Goal: Transaction & Acquisition: Subscribe to service/newsletter

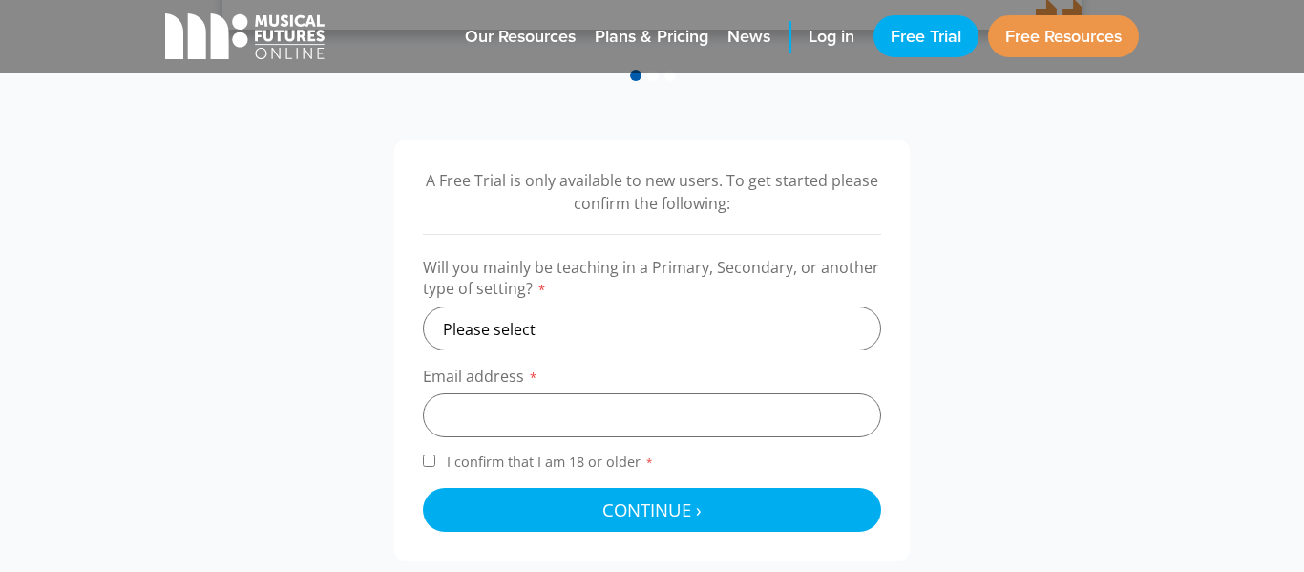
scroll to position [547, 0]
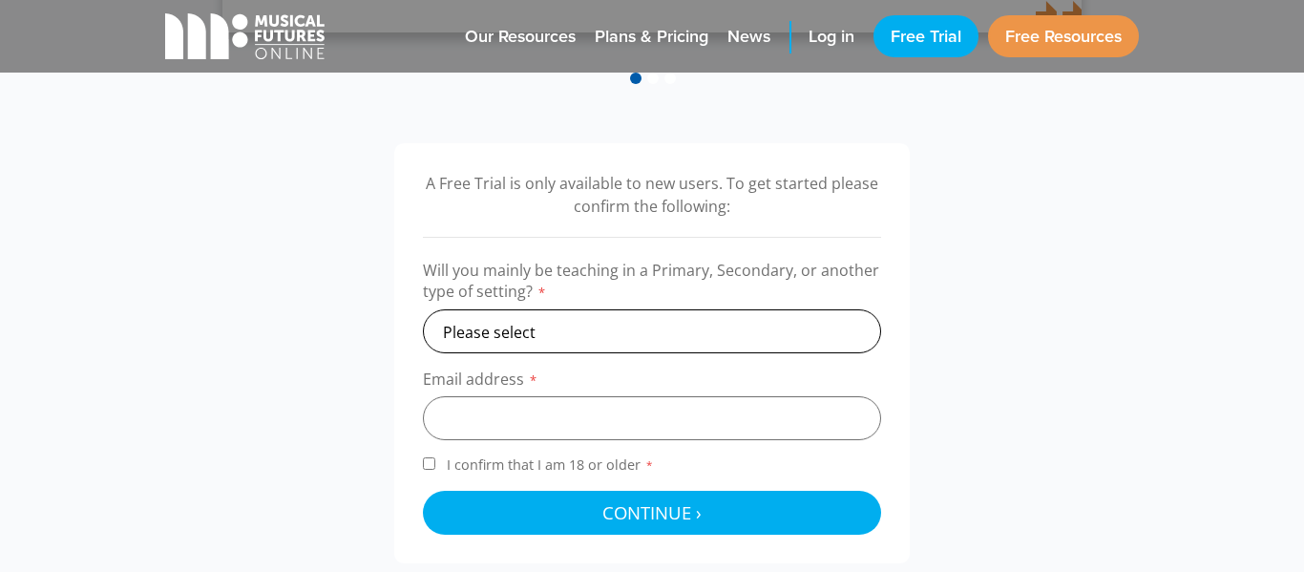
click at [538, 335] on select "Please select Primary Secondary Other" at bounding box center [652, 331] width 458 height 44
select select "secondary"
click at [423, 309] on select "Please select Primary Secondary Other" at bounding box center [652, 331] width 458 height 44
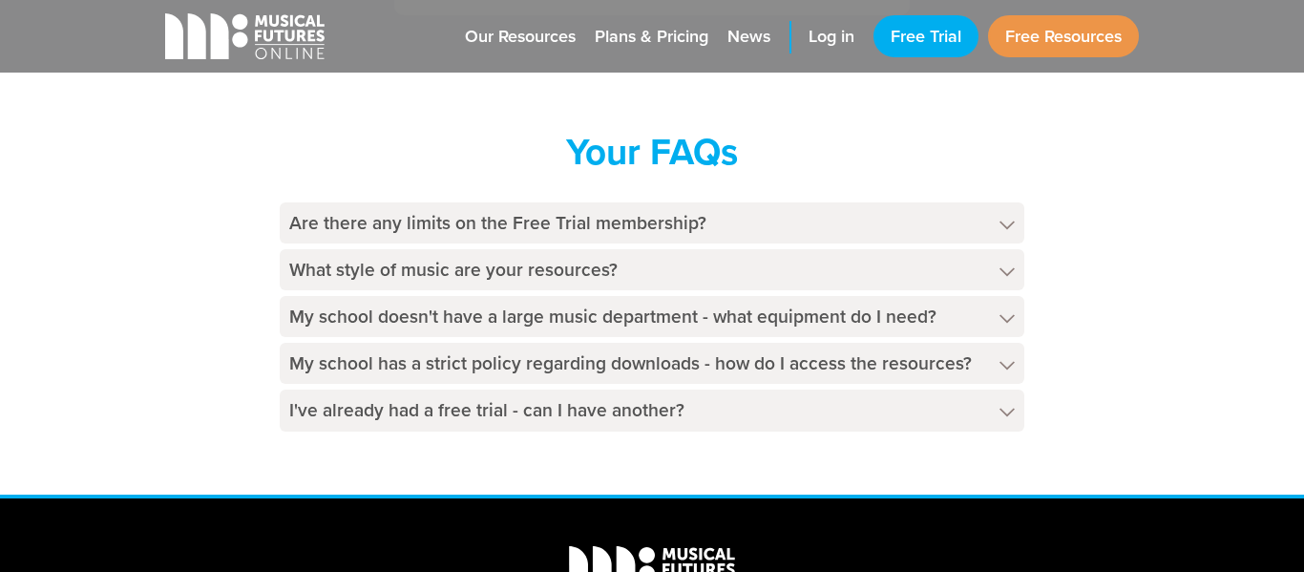
scroll to position [1097, 0]
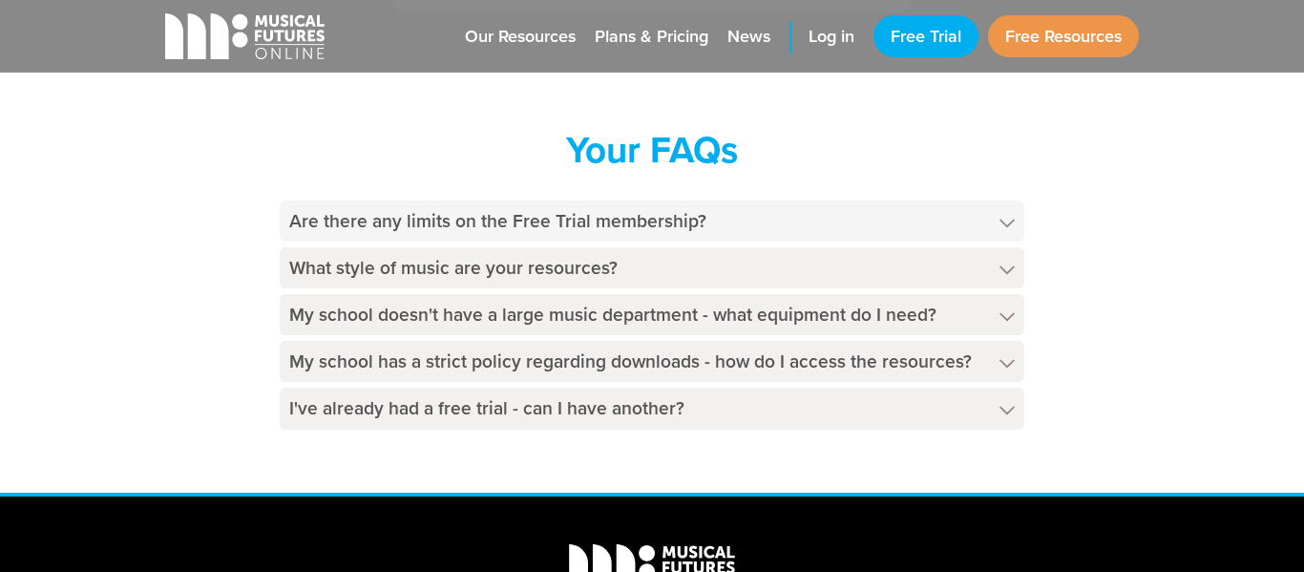
click at [425, 219] on h4 "Are there any limits on the Free Trial membership?" at bounding box center [652, 220] width 745 height 41
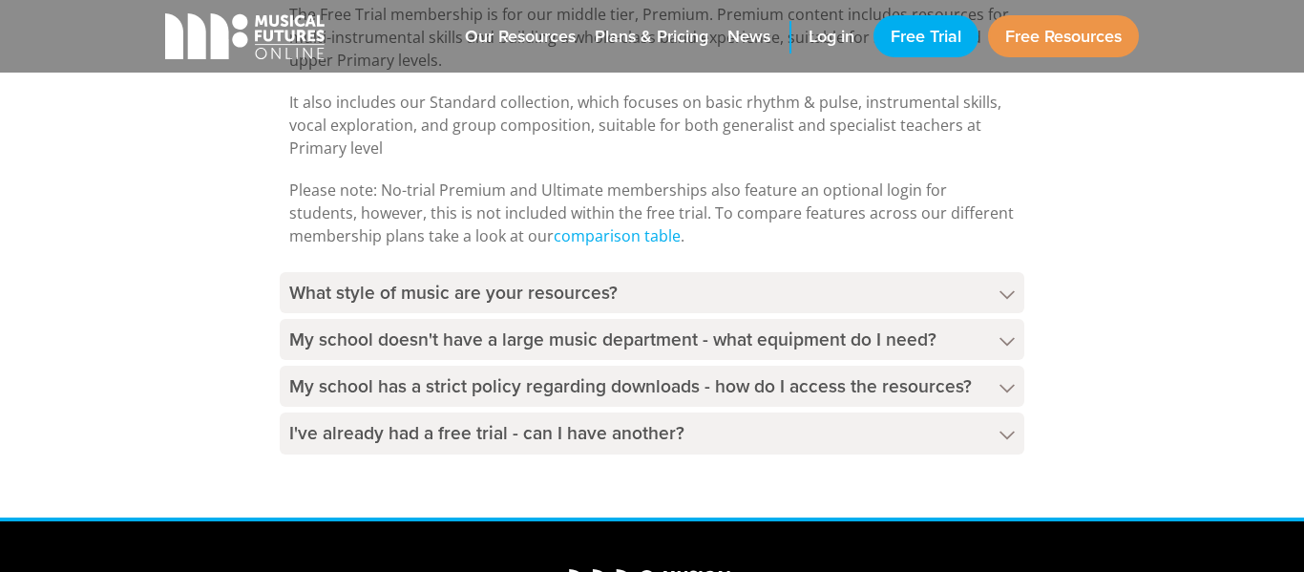
scroll to position [1355, 0]
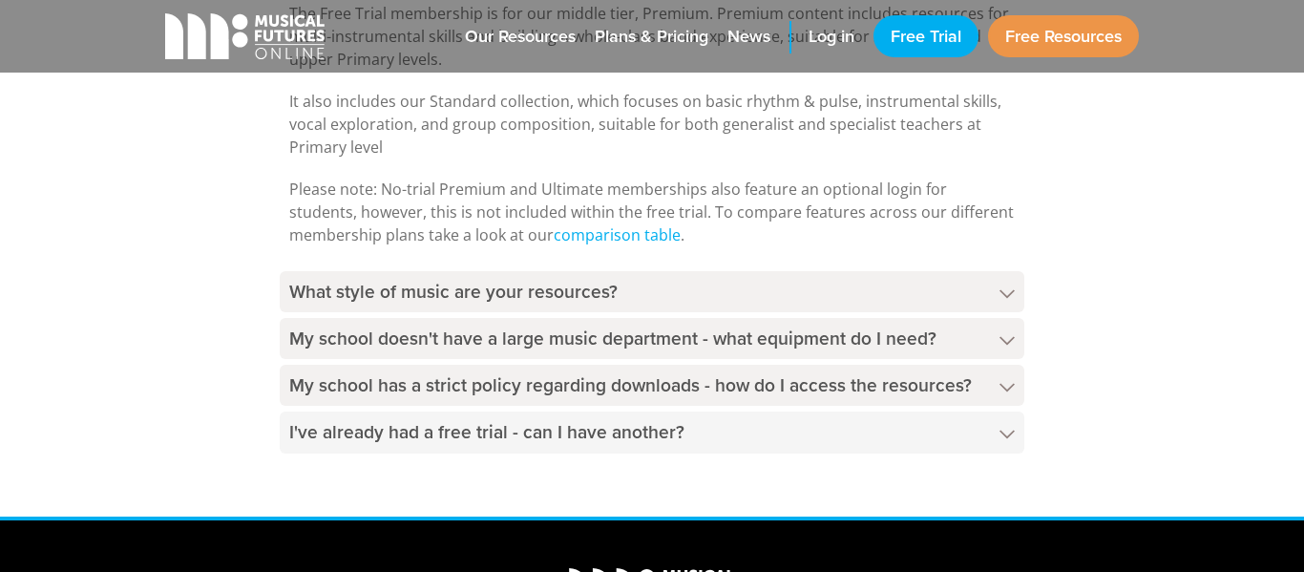
click at [387, 418] on h4 "I've already had a free trial - can I have another?" at bounding box center [652, 431] width 745 height 41
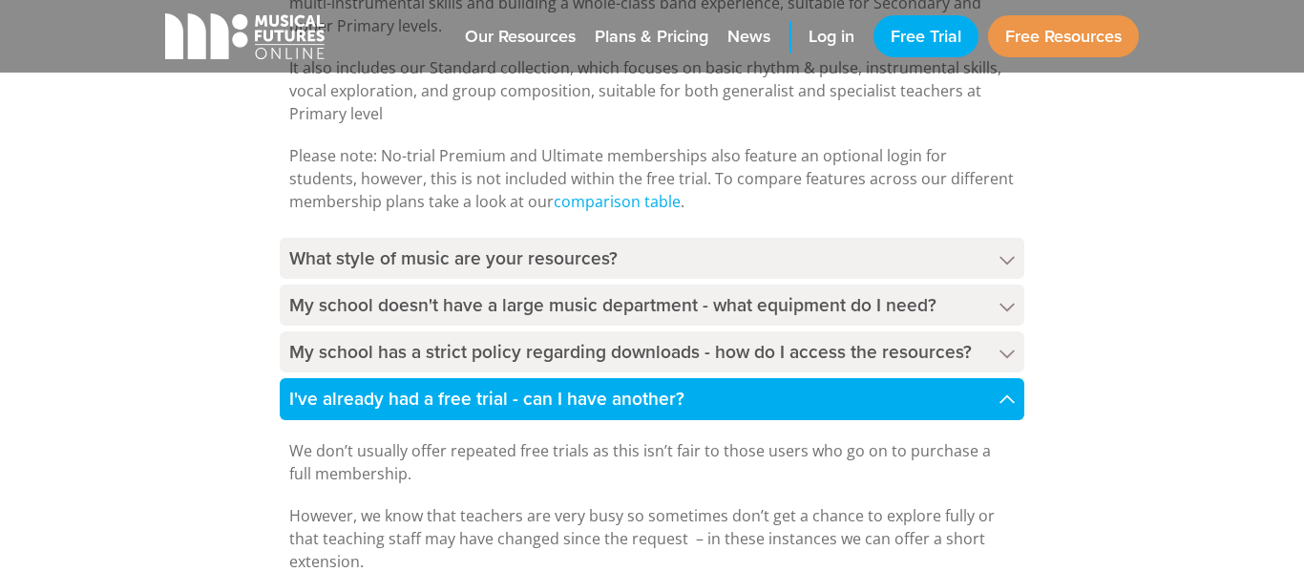
scroll to position [1387, 0]
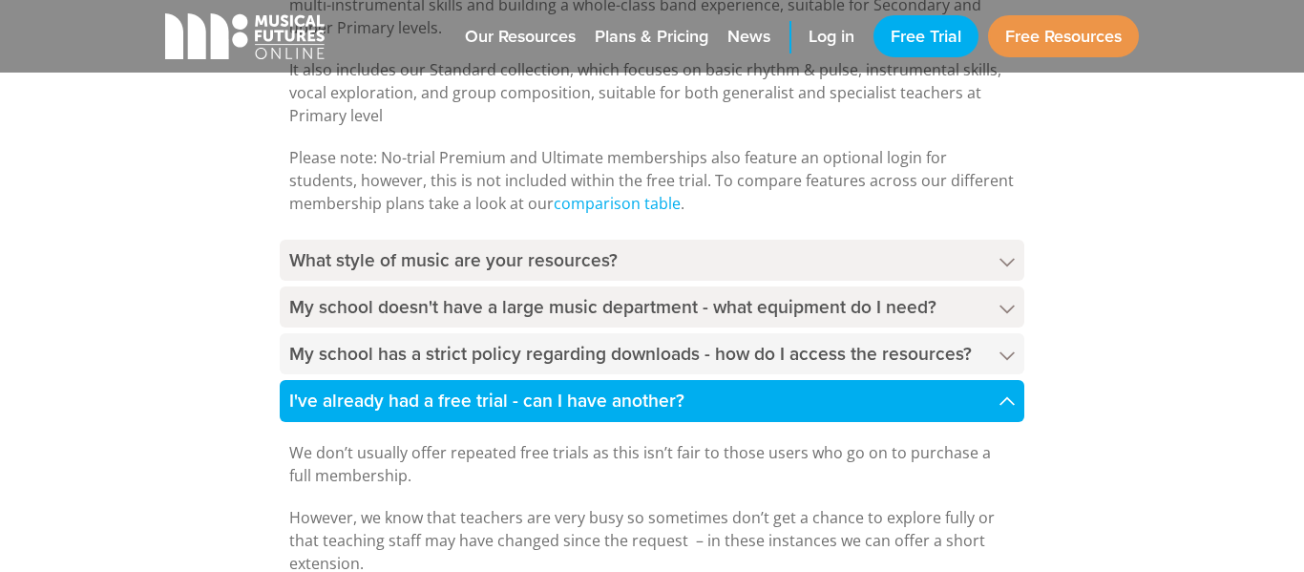
click at [354, 364] on h4 "My school has a strict policy regarding downloads - how do I access the resourc…" at bounding box center [652, 353] width 745 height 41
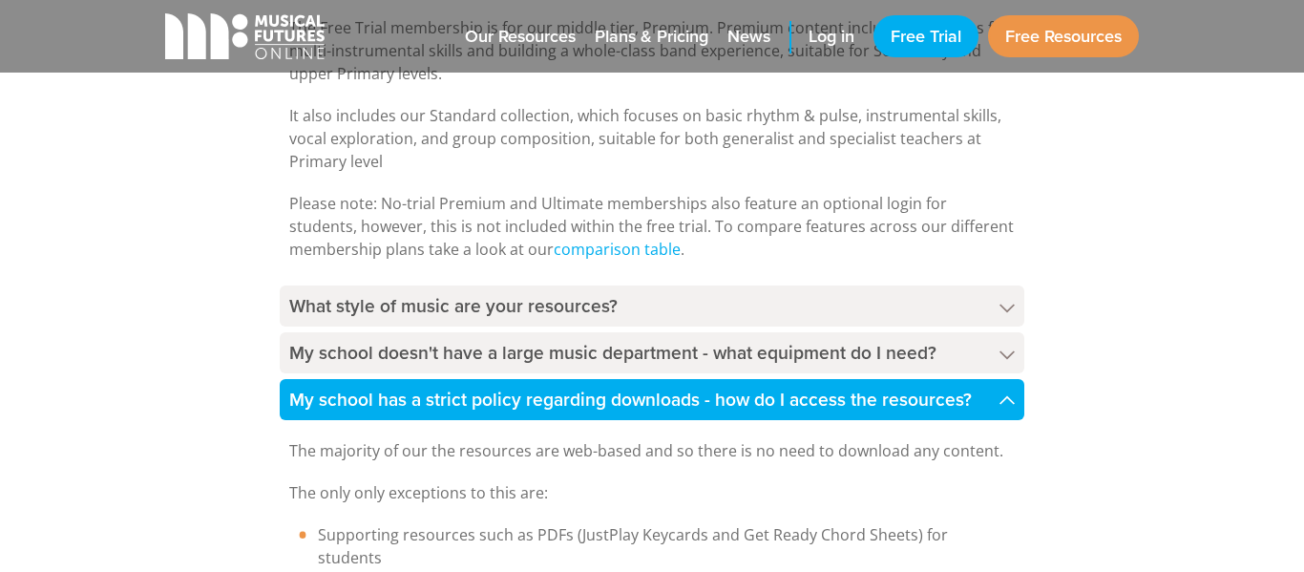
scroll to position [1340, 0]
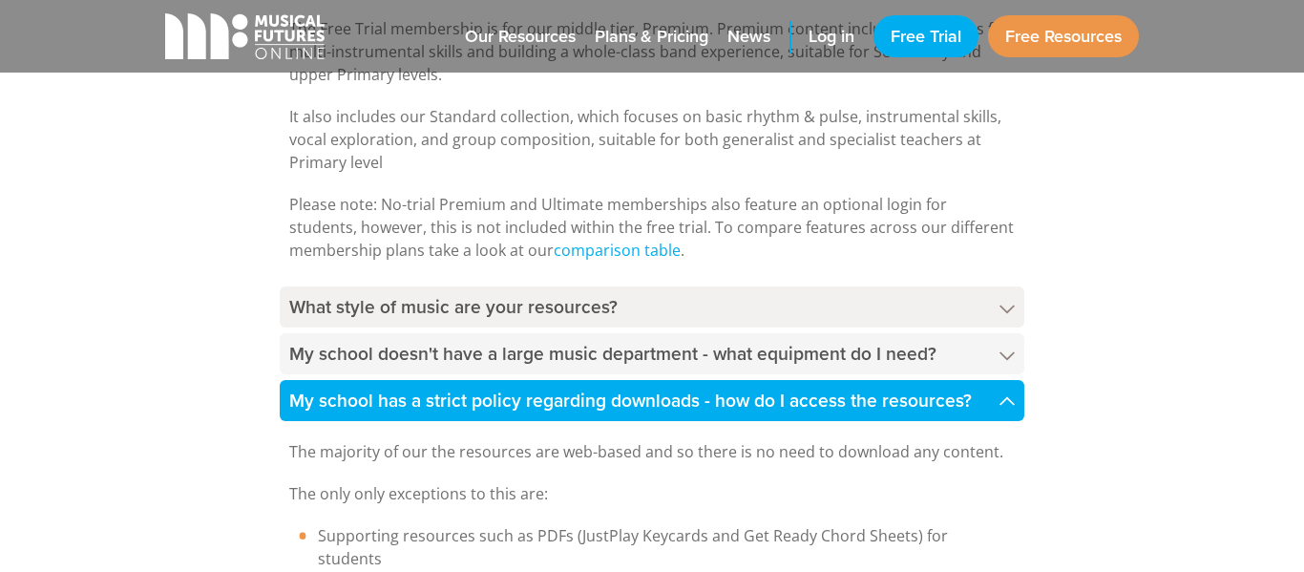
click at [297, 361] on h4 "My school doesn't have a large music department - what equipment do I need?" at bounding box center [652, 353] width 745 height 41
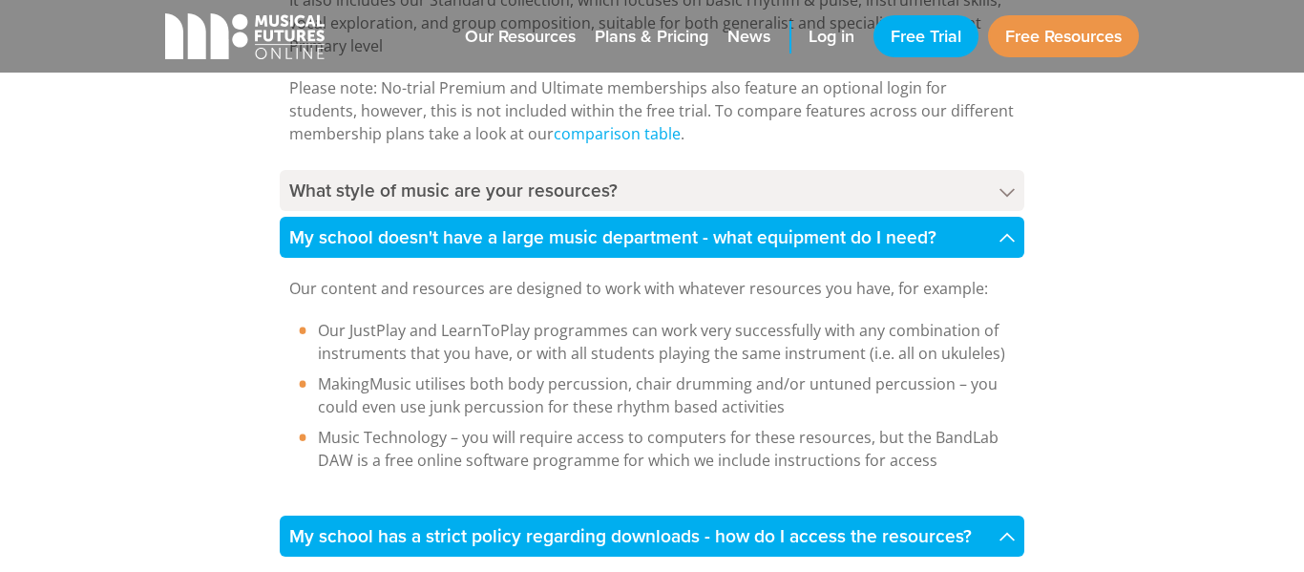
scroll to position [1446, 0]
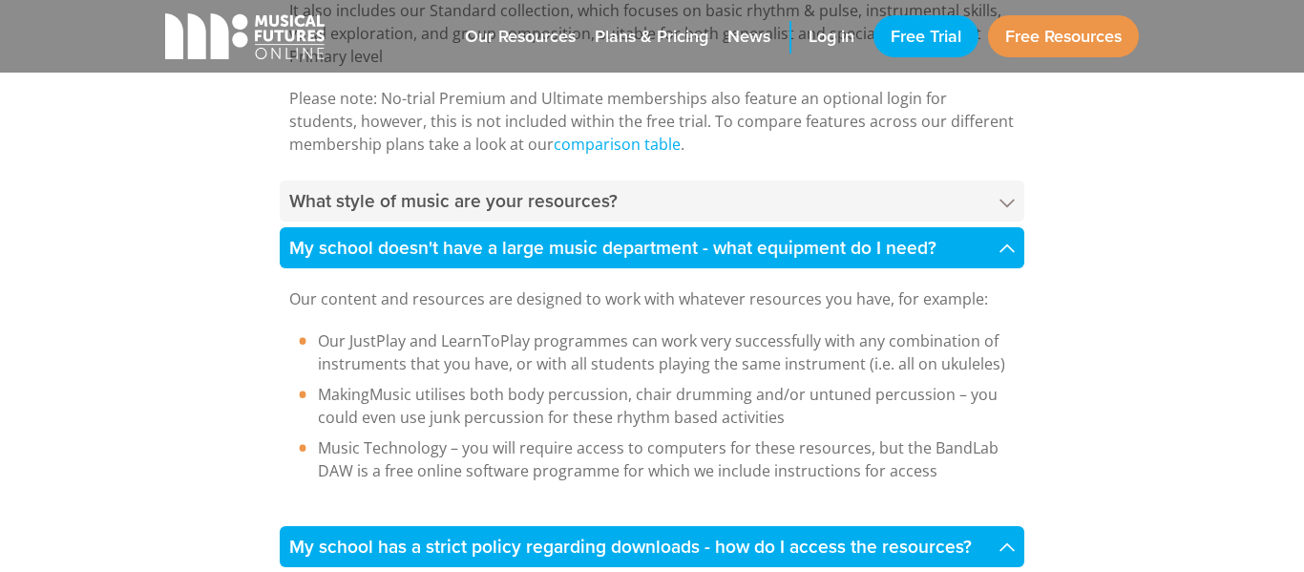
click at [418, 194] on h4 "What style of music are your resources?" at bounding box center [652, 200] width 745 height 41
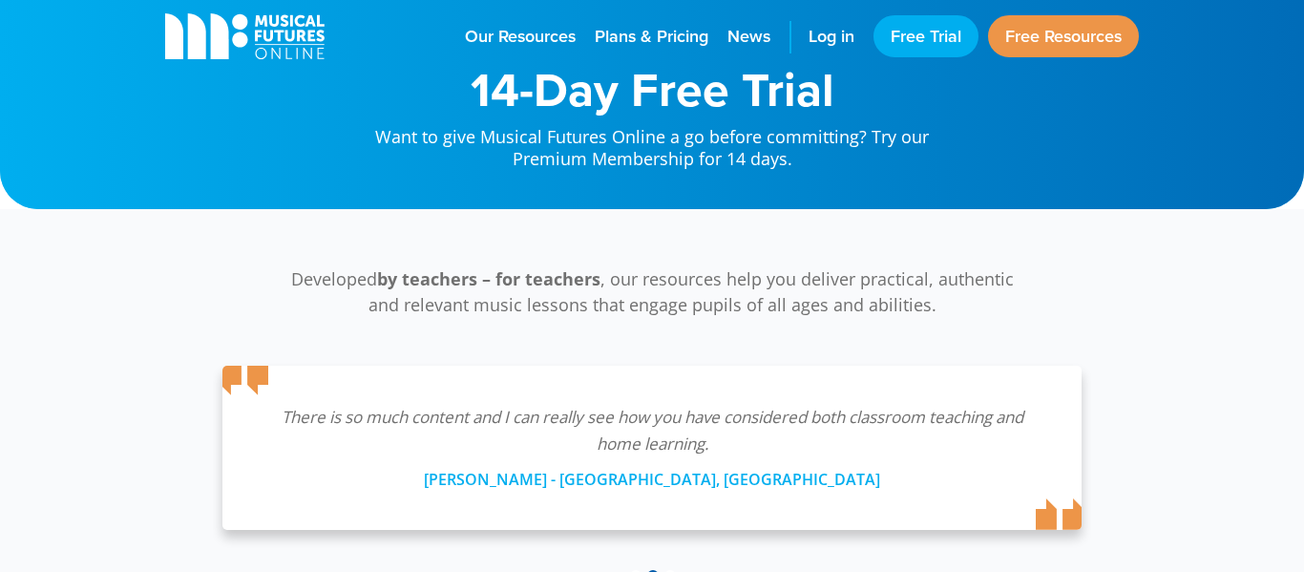
scroll to position [0, 0]
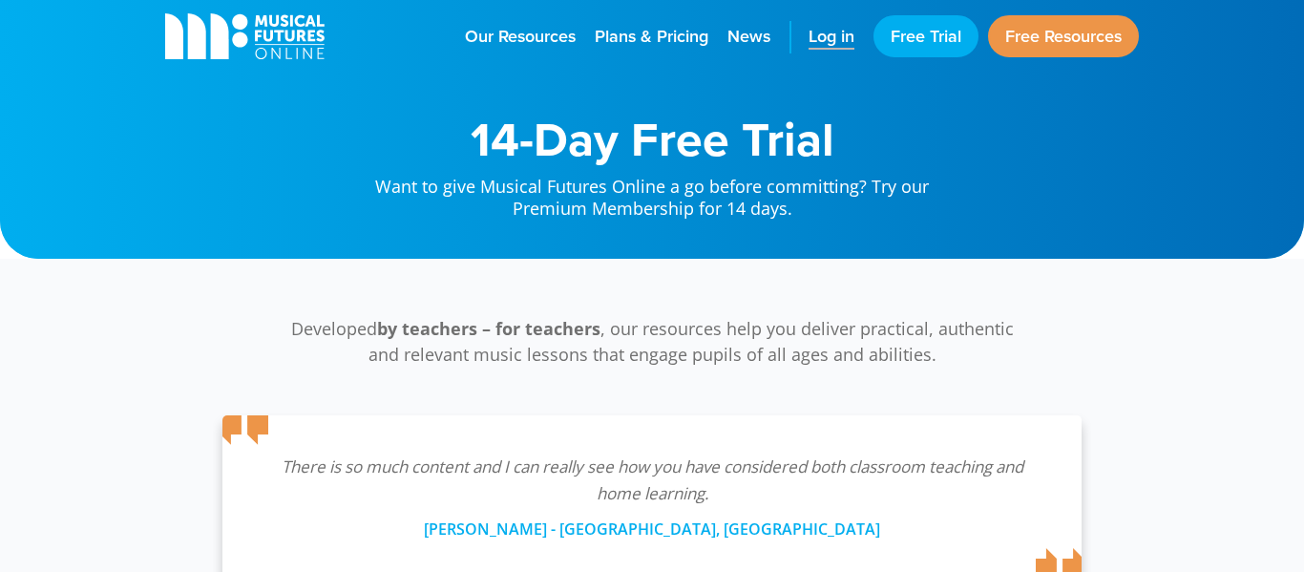
click at [830, 28] on span "Log in" at bounding box center [831, 37] width 46 height 26
